Goal: Information Seeking & Learning: Learn about a topic

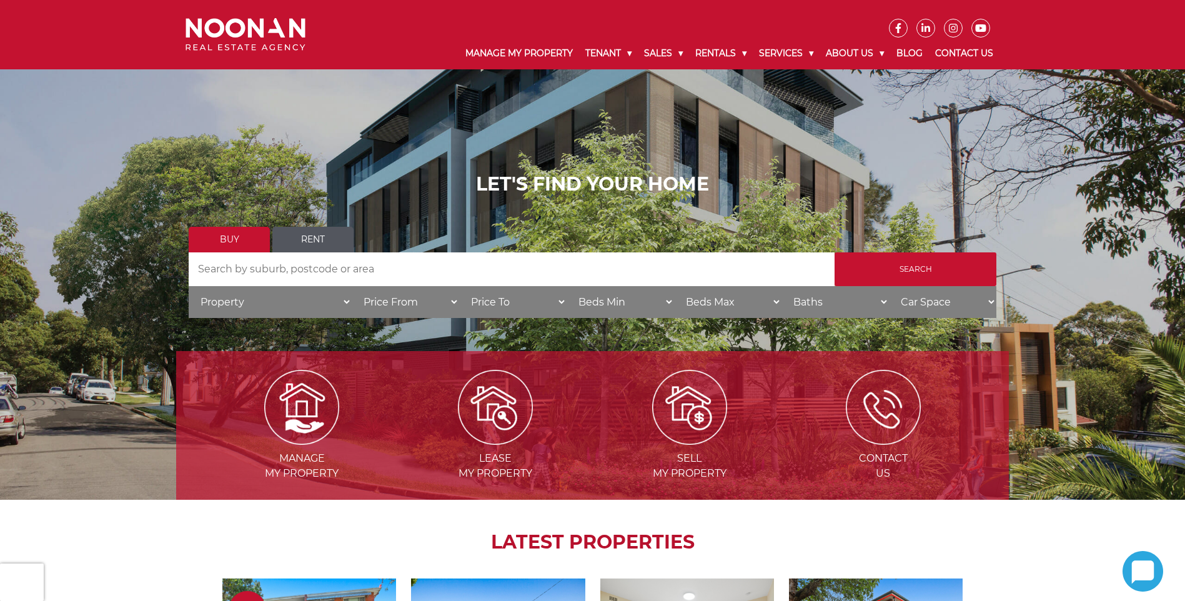
click at [320, 241] on link "Rent" at bounding box center [312, 240] width 81 height 26
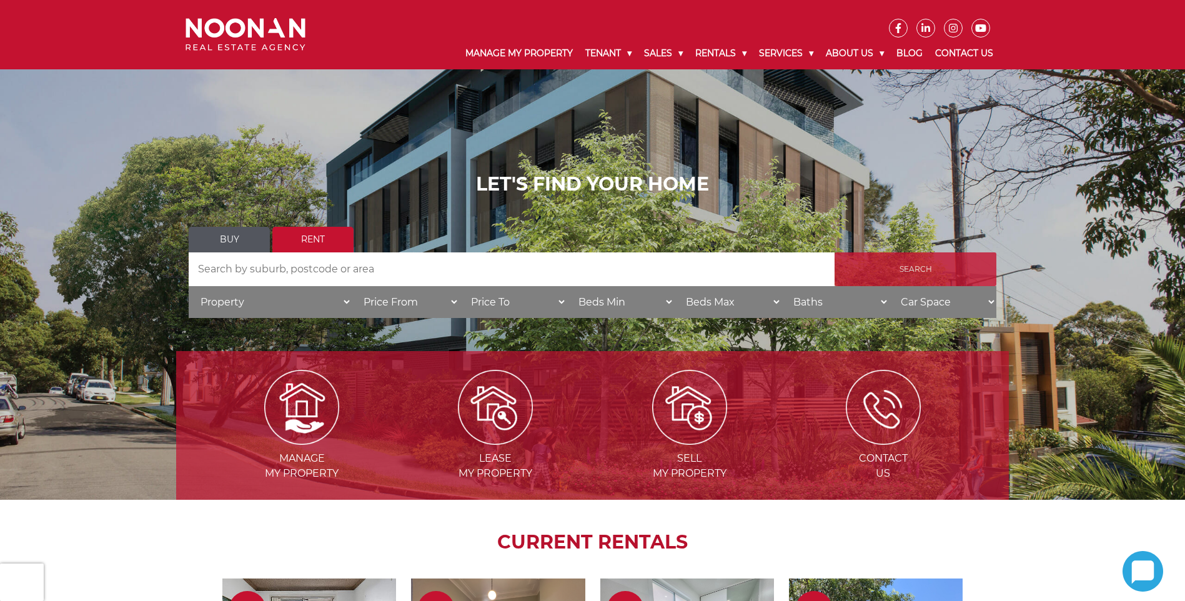
click at [872, 263] on input "Search" at bounding box center [916, 269] width 162 height 34
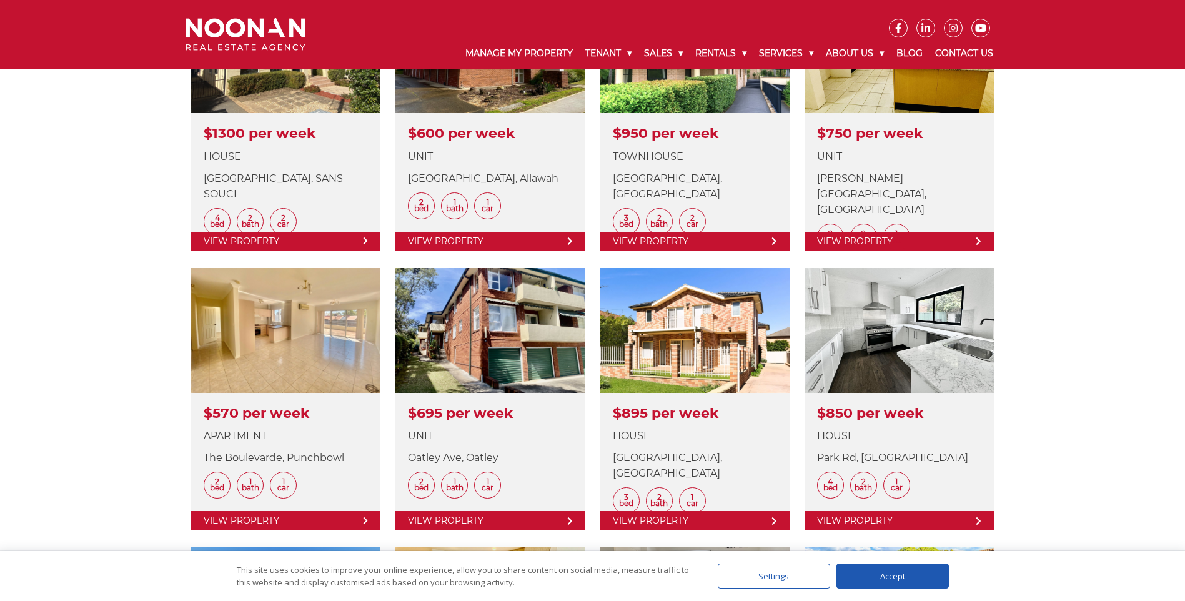
scroll to position [1062, 0]
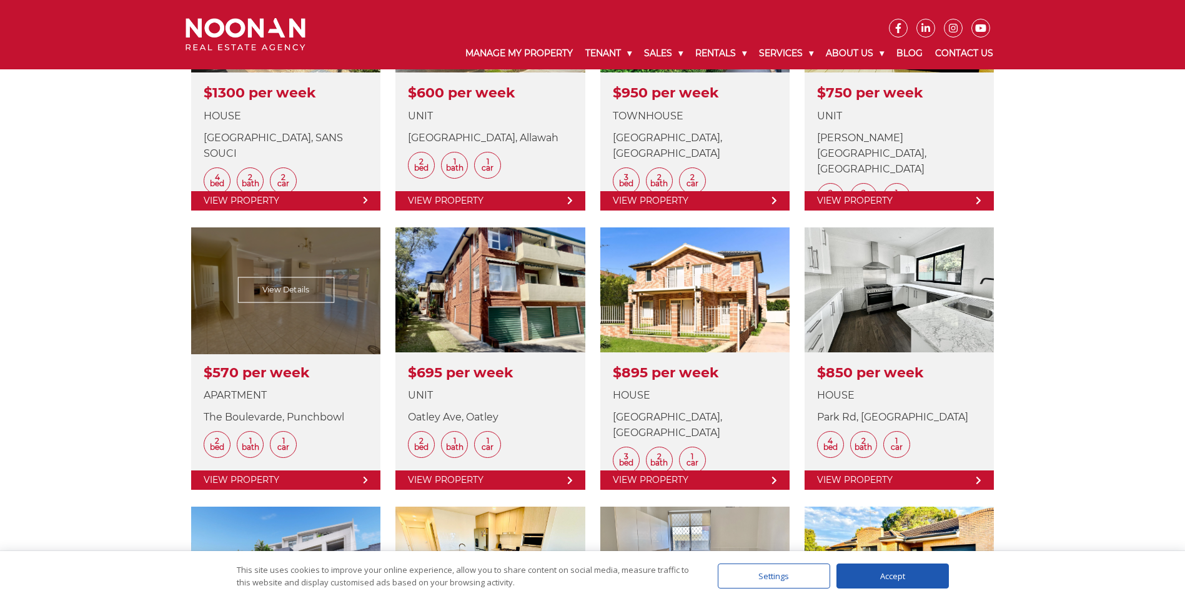
click at [304, 292] on link at bounding box center [285, 358] width 189 height 262
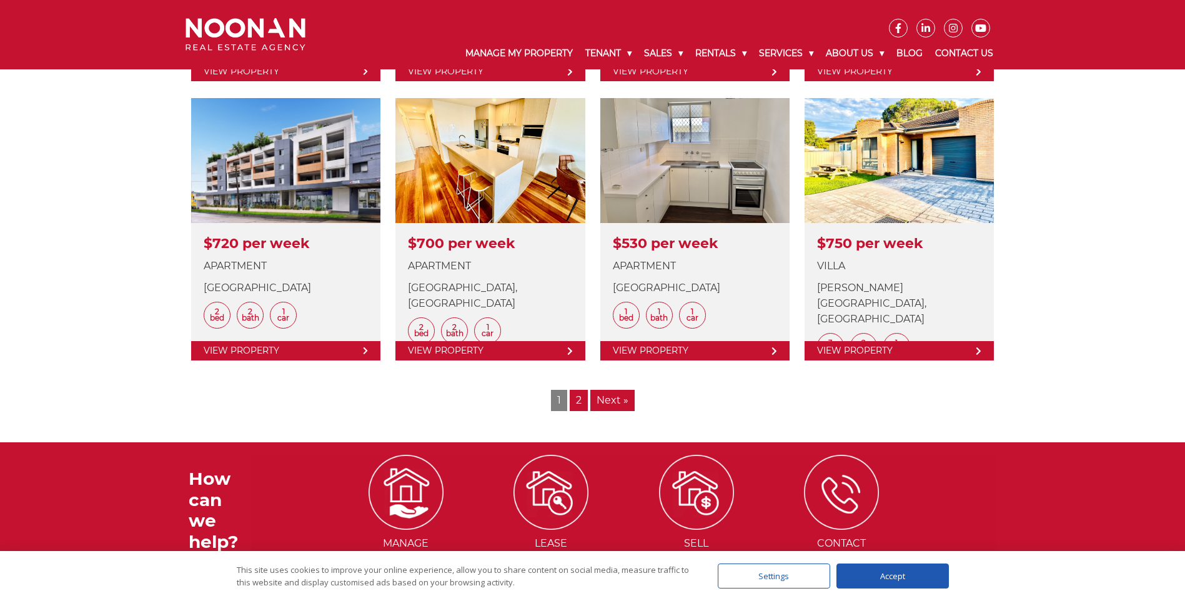
scroll to position [1499, 0]
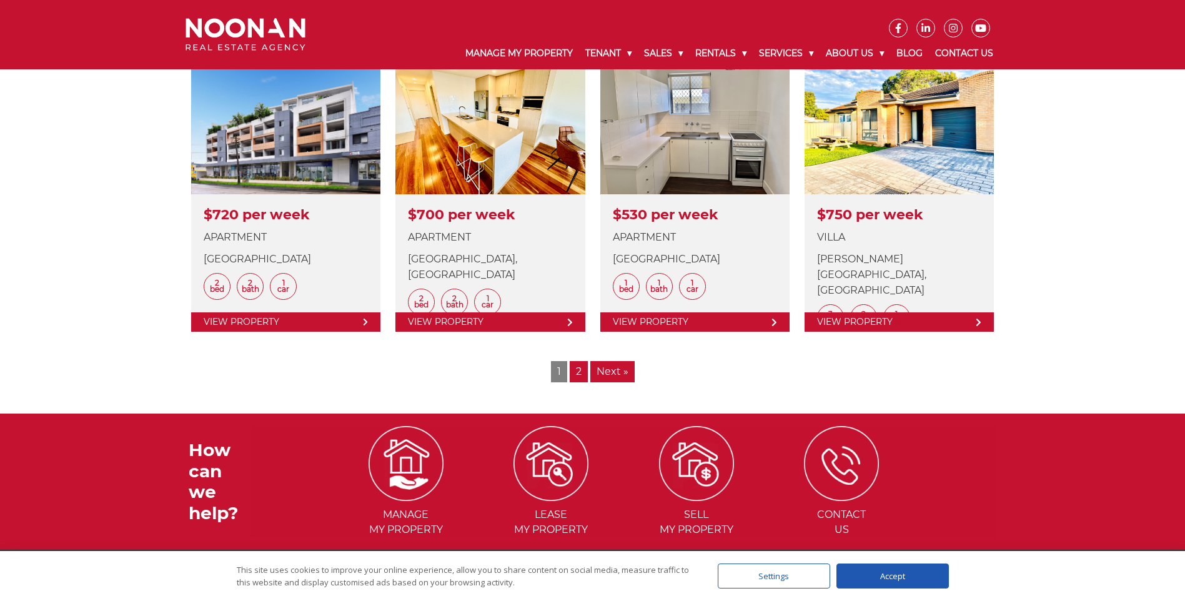
click at [576, 369] on link "2" at bounding box center [579, 371] width 18 height 21
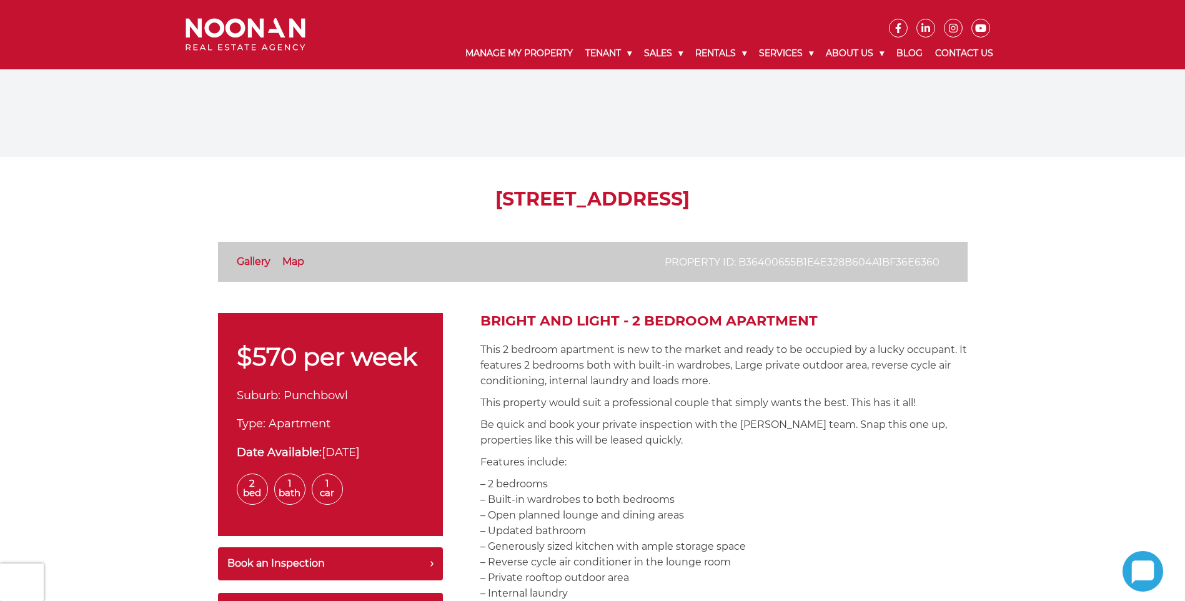
scroll to position [187, 0]
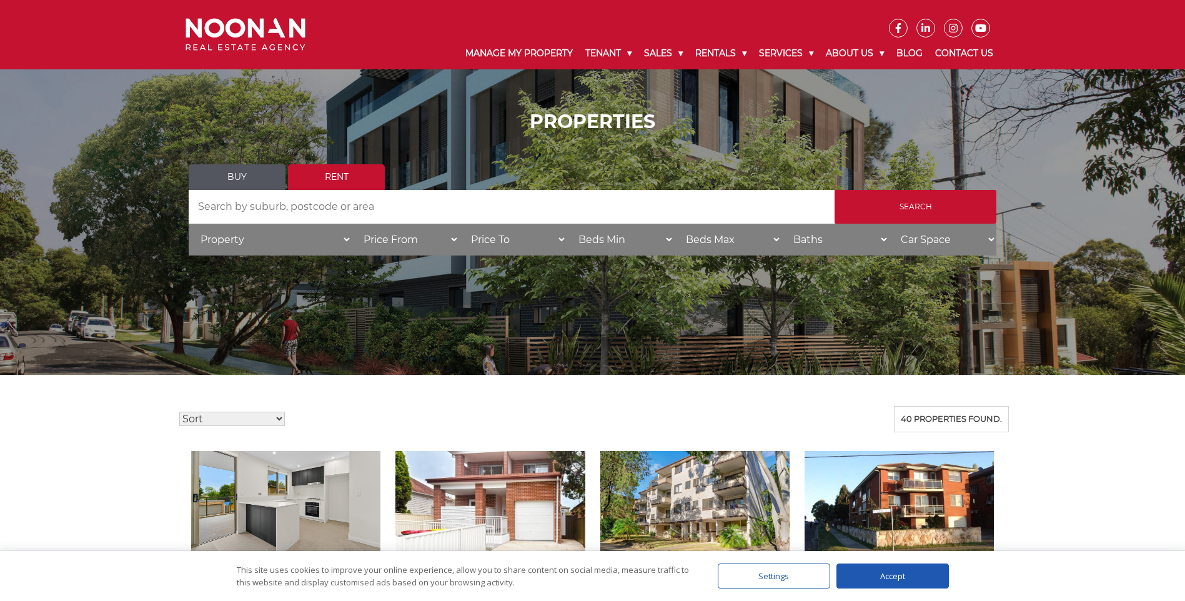
click at [258, 177] on link "Buy" at bounding box center [237, 177] width 97 height 26
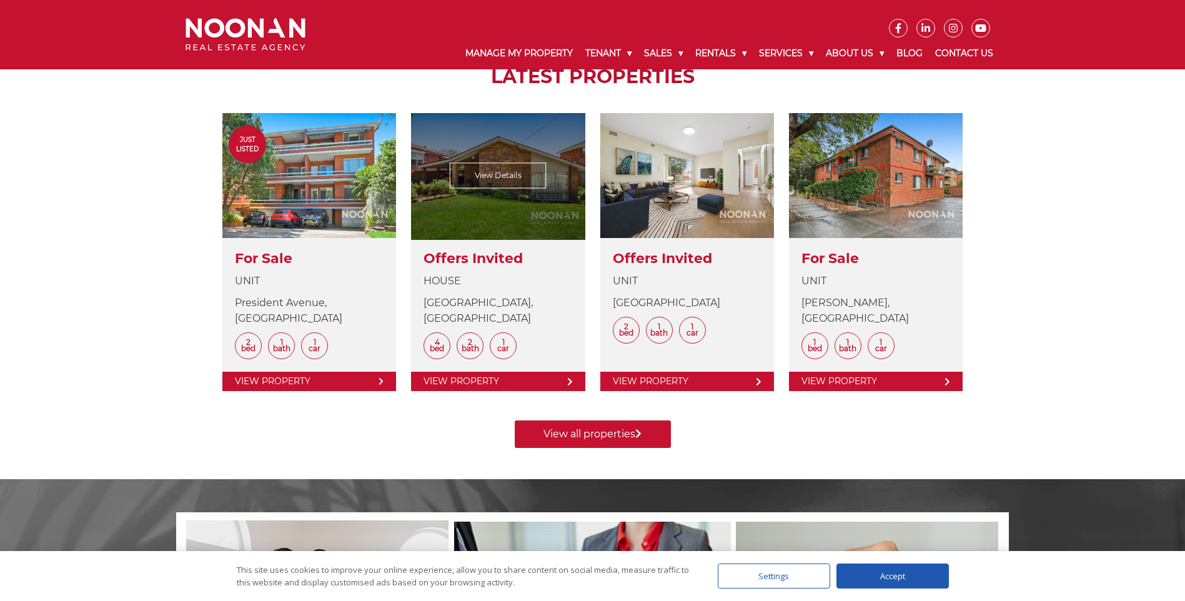
scroll to position [562, 0]
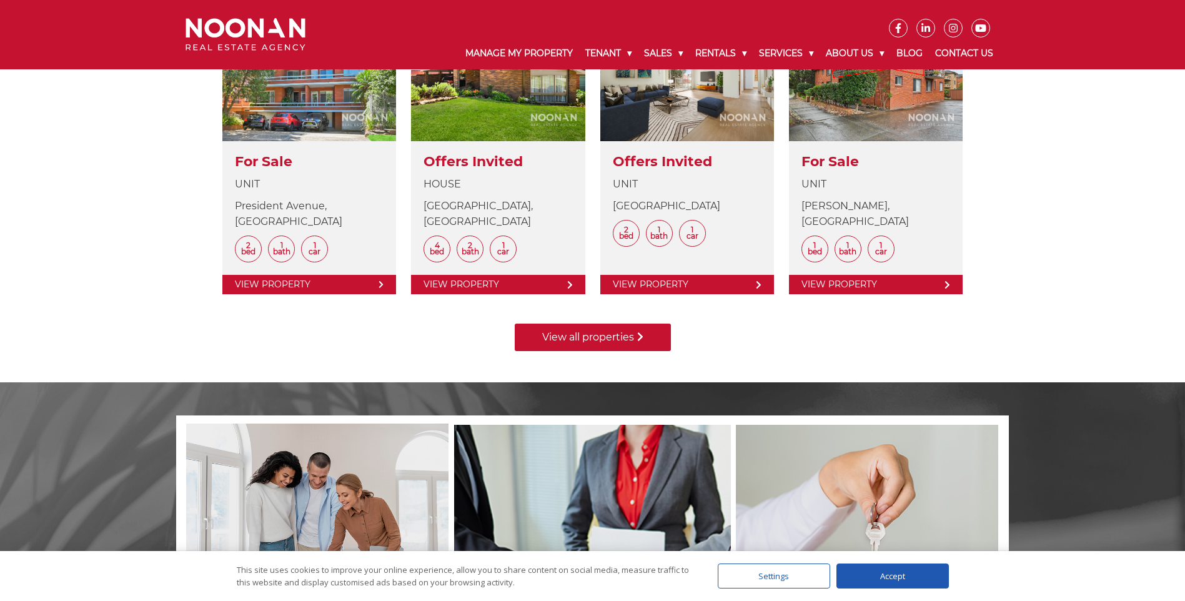
click at [580, 341] on link "View all properties" at bounding box center [593, 337] width 156 height 27
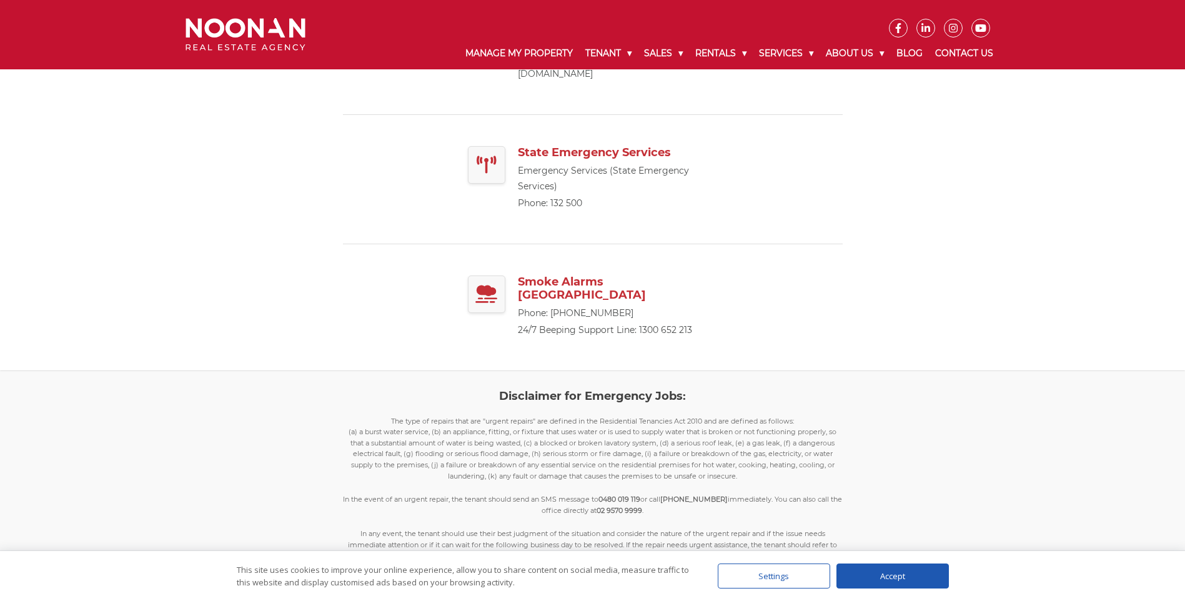
scroll to position [875, 0]
